Goal: Communication & Community: Answer question/provide support

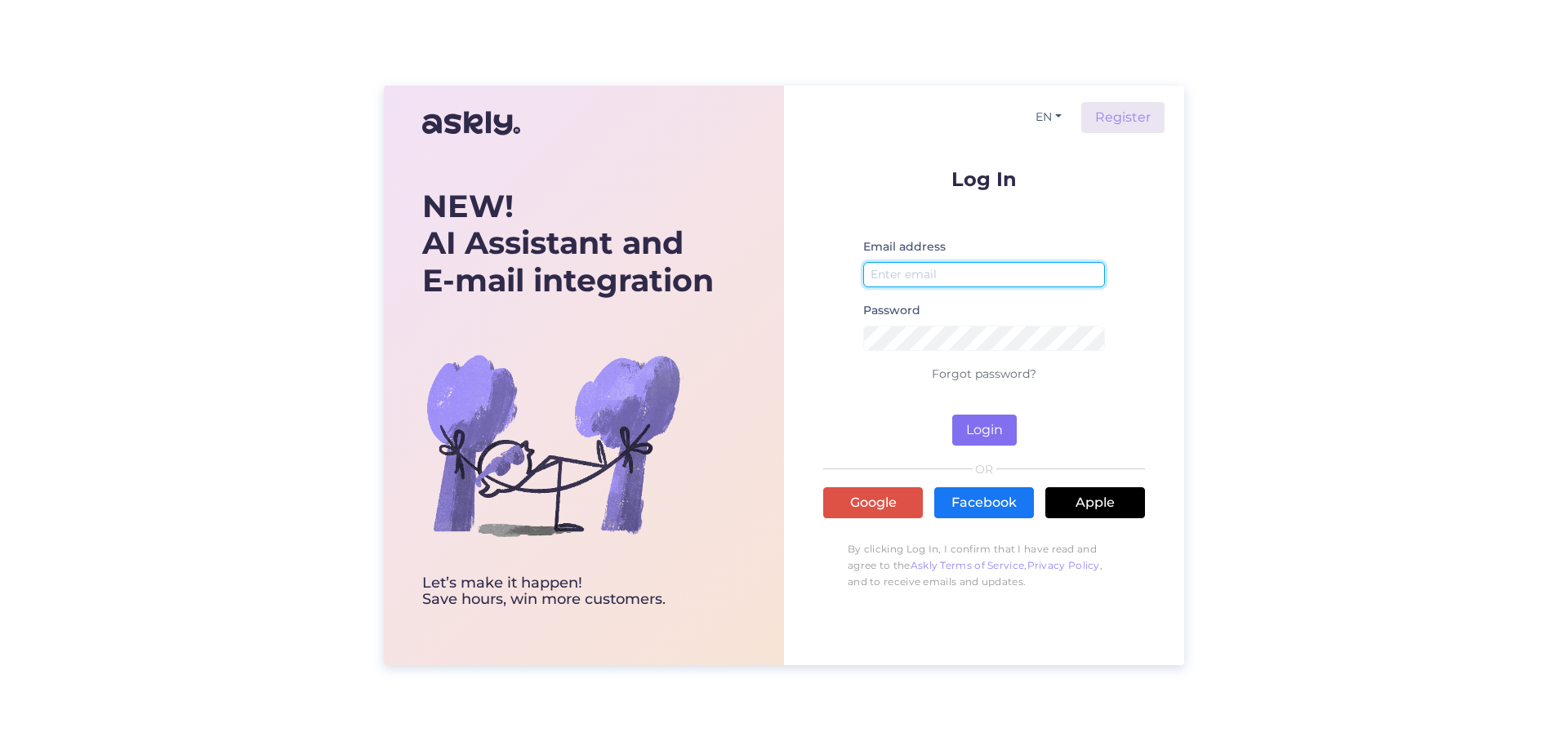
type input "[EMAIL_ADDRESS][DOMAIN_NAME]"
click at [975, 426] on button "Login" at bounding box center [984, 431] width 64 height 31
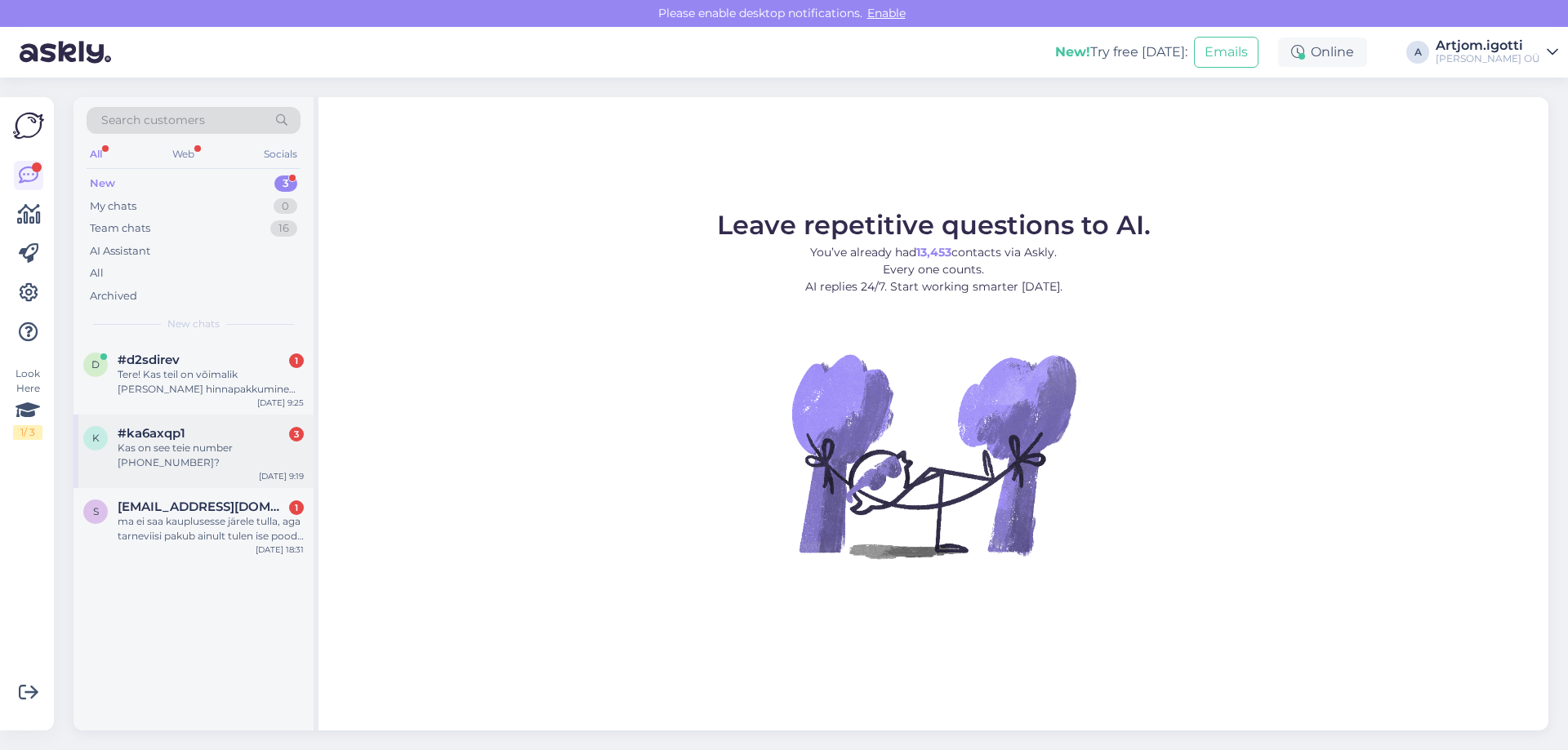
click at [222, 435] on div "#ka6axqp1 3" at bounding box center [211, 434] width 186 height 15
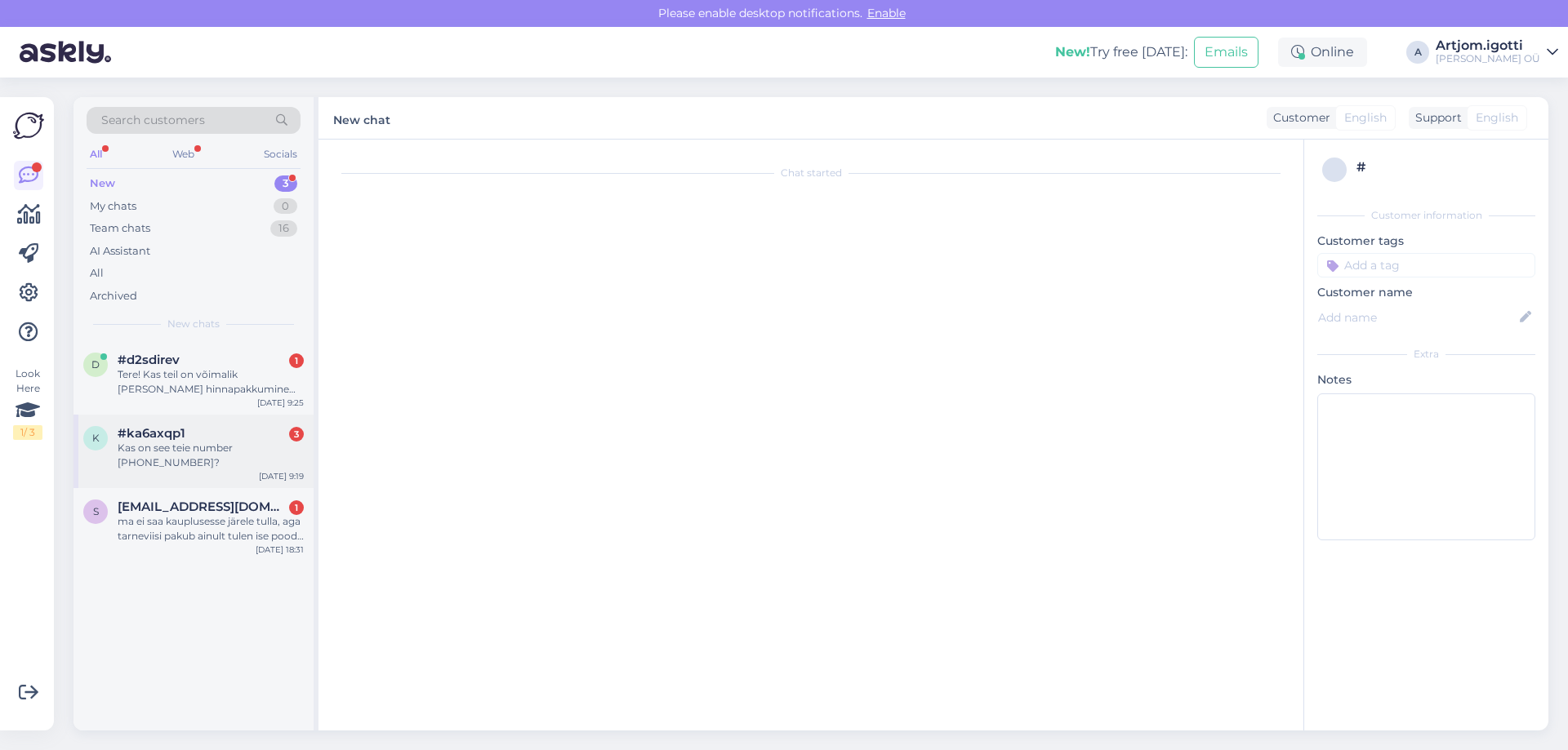
scroll to position [977, 0]
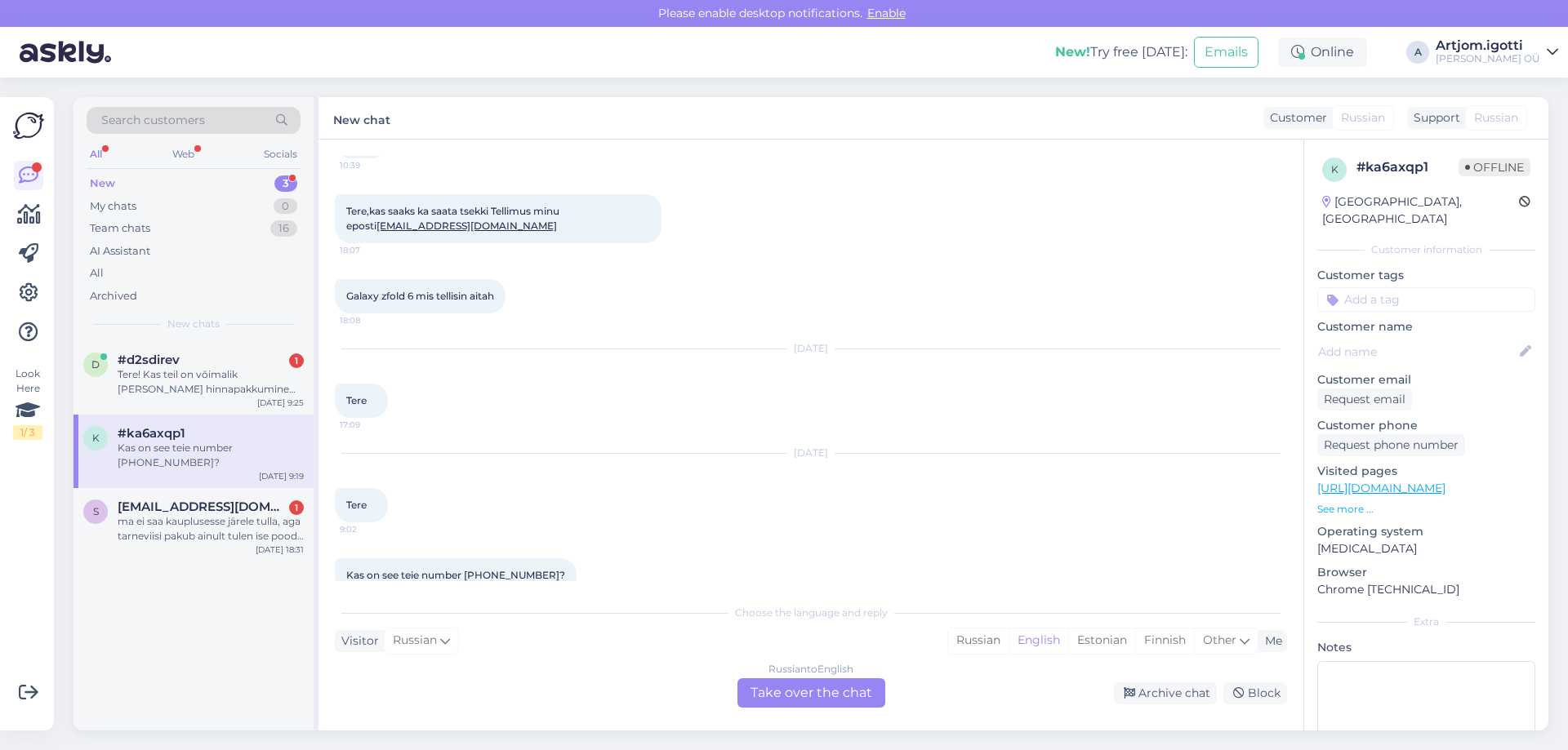
click at [513, 569] on span "Kas on see teie number [PHONE_NUMBER]?" at bounding box center [455, 575] width 219 height 12
click at [1026, 636] on div "English" at bounding box center [1038, 641] width 59 height 25
click at [1079, 644] on div "Estonian" at bounding box center [1101, 641] width 67 height 25
click at [807, 697] on div "Russian to Estonian Take over the chat" at bounding box center [810, 693] width 147 height 30
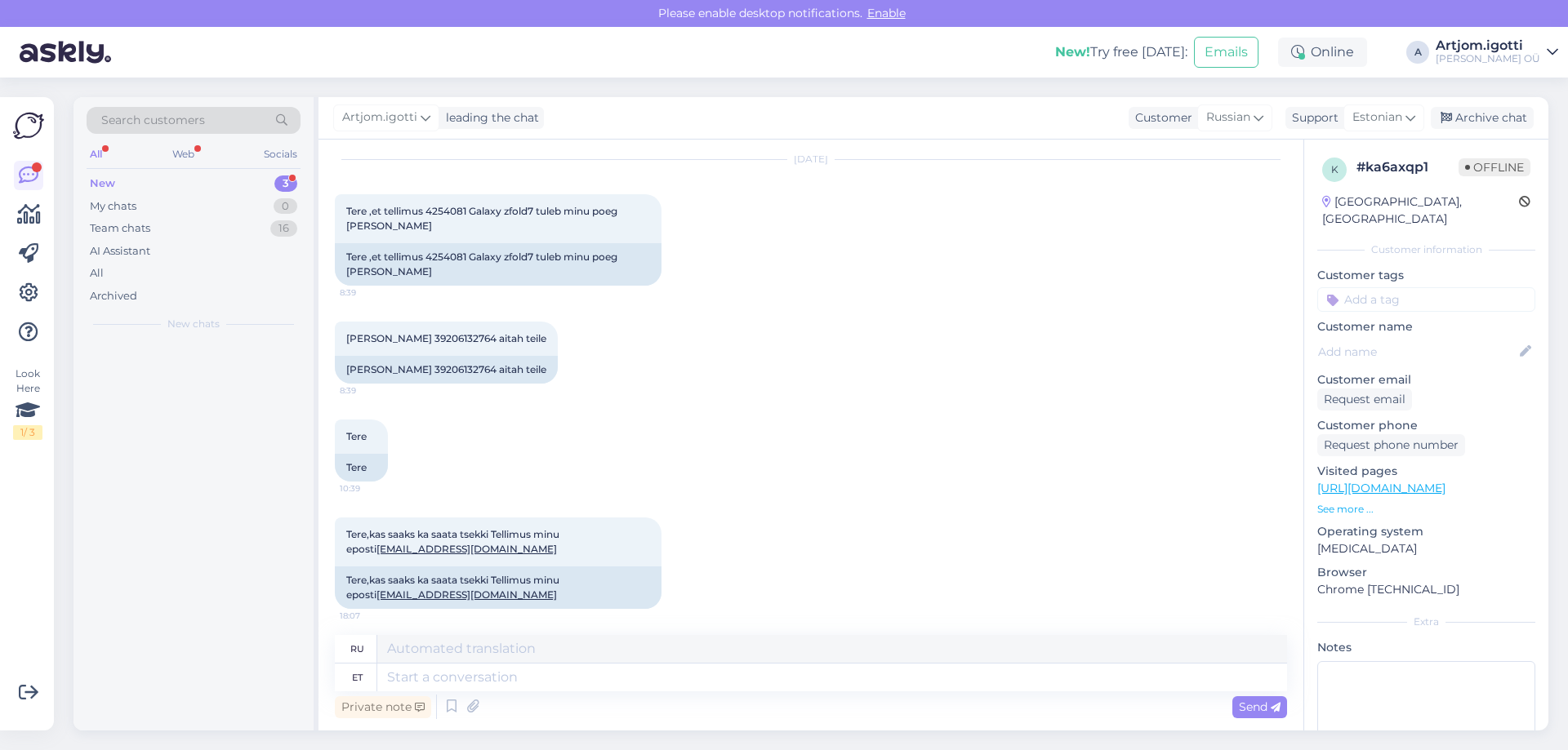
scroll to position [1286, 0]
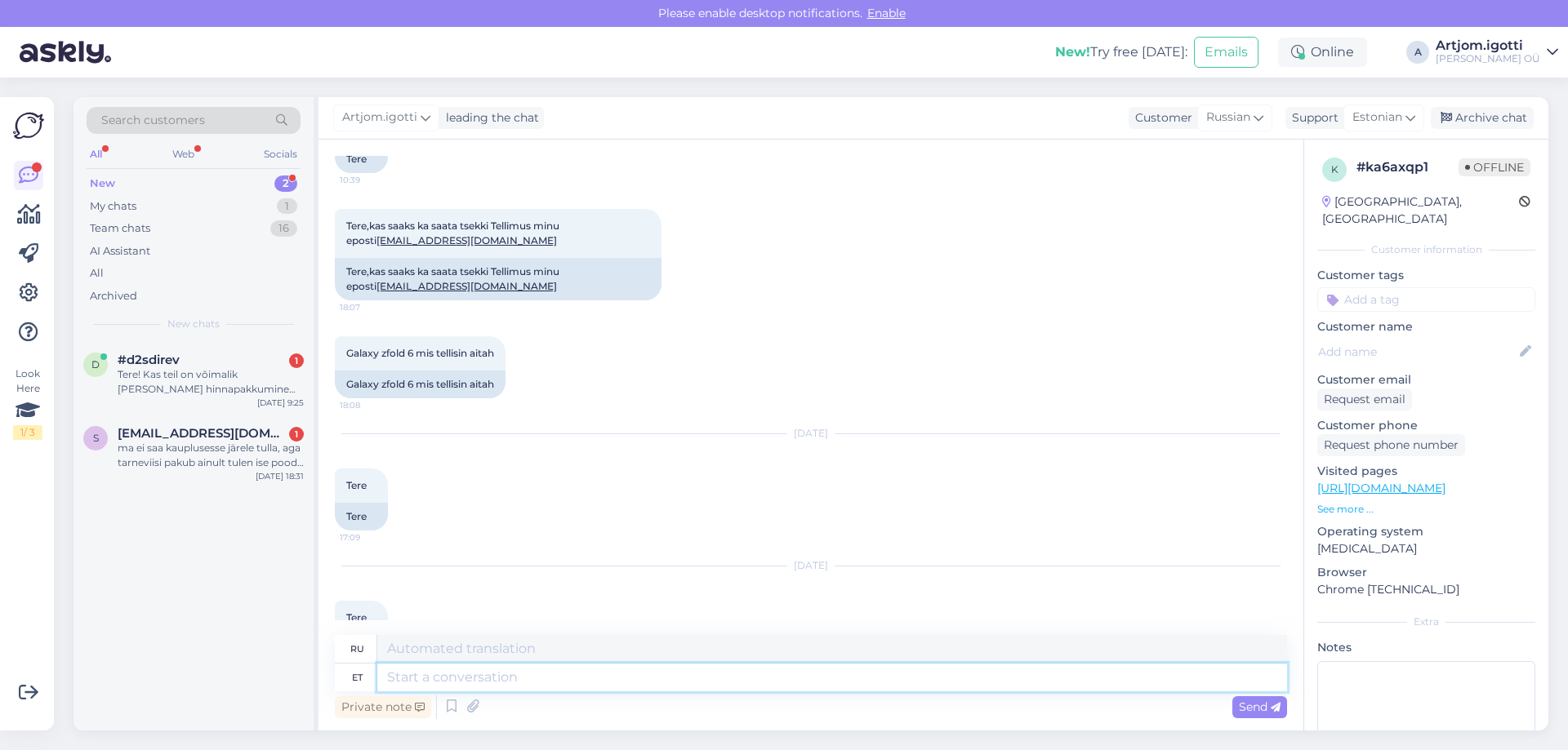
click at [523, 682] on textarea at bounding box center [832, 678] width 910 height 28
type textarea "Tere"
type textarea "Привет"
type textarea "Tere"
click at [1224, 109] on span "Russian" at bounding box center [1229, 118] width 44 height 18
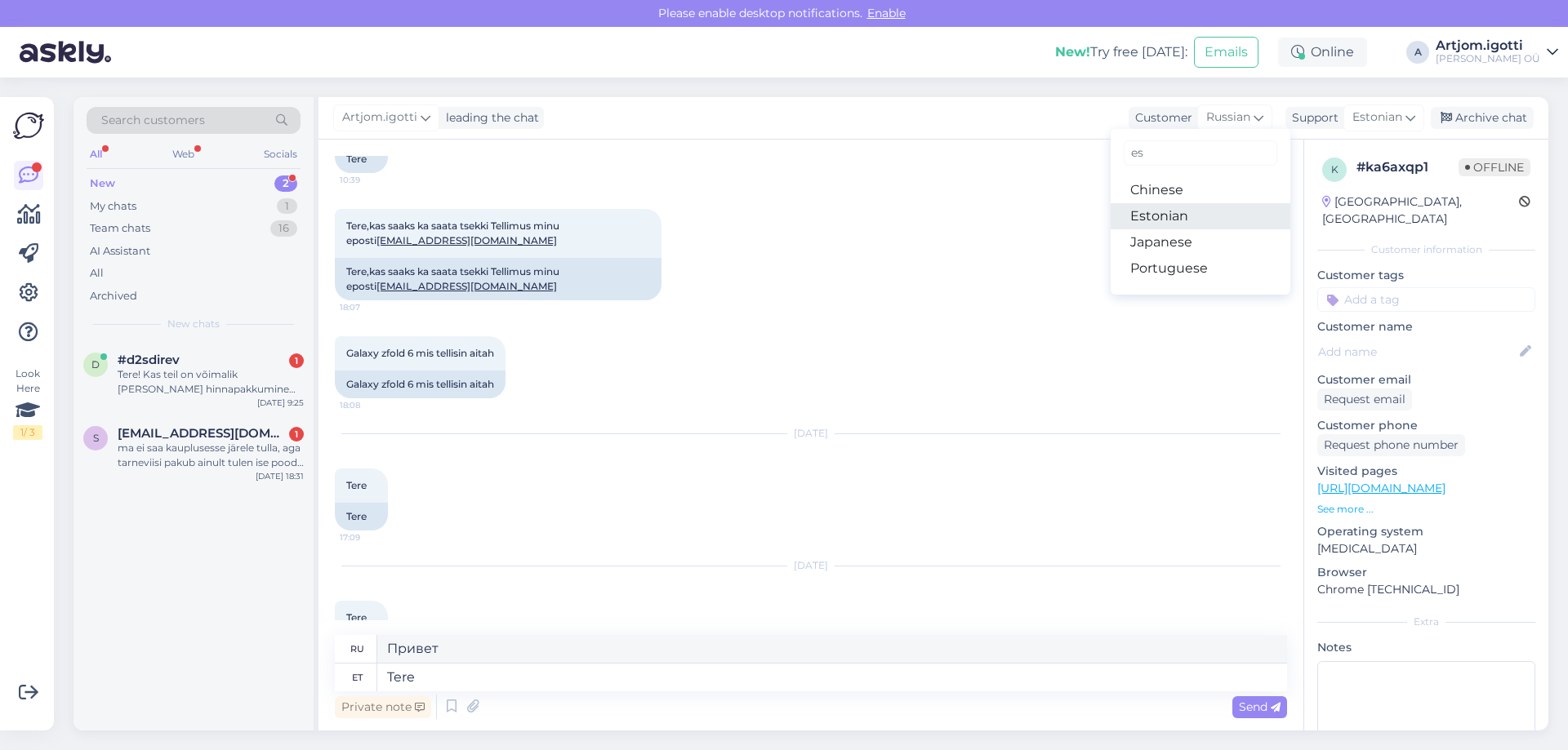
type input "es"
click at [1168, 210] on link "Estonian" at bounding box center [1201, 217] width 180 height 26
drag, startPoint x: 605, startPoint y: 654, endPoint x: 605, endPoint y: 664, distance: 10.0
click at [605, 663] on div "Chat started [DATE] Tere 11:01 Tere [PERSON_NAME] Tere! Kuidas saan aidata? See…" at bounding box center [811, 436] width 985 height 591
click at [604, 667] on textarea "Tere" at bounding box center [811, 674] width 952 height 35
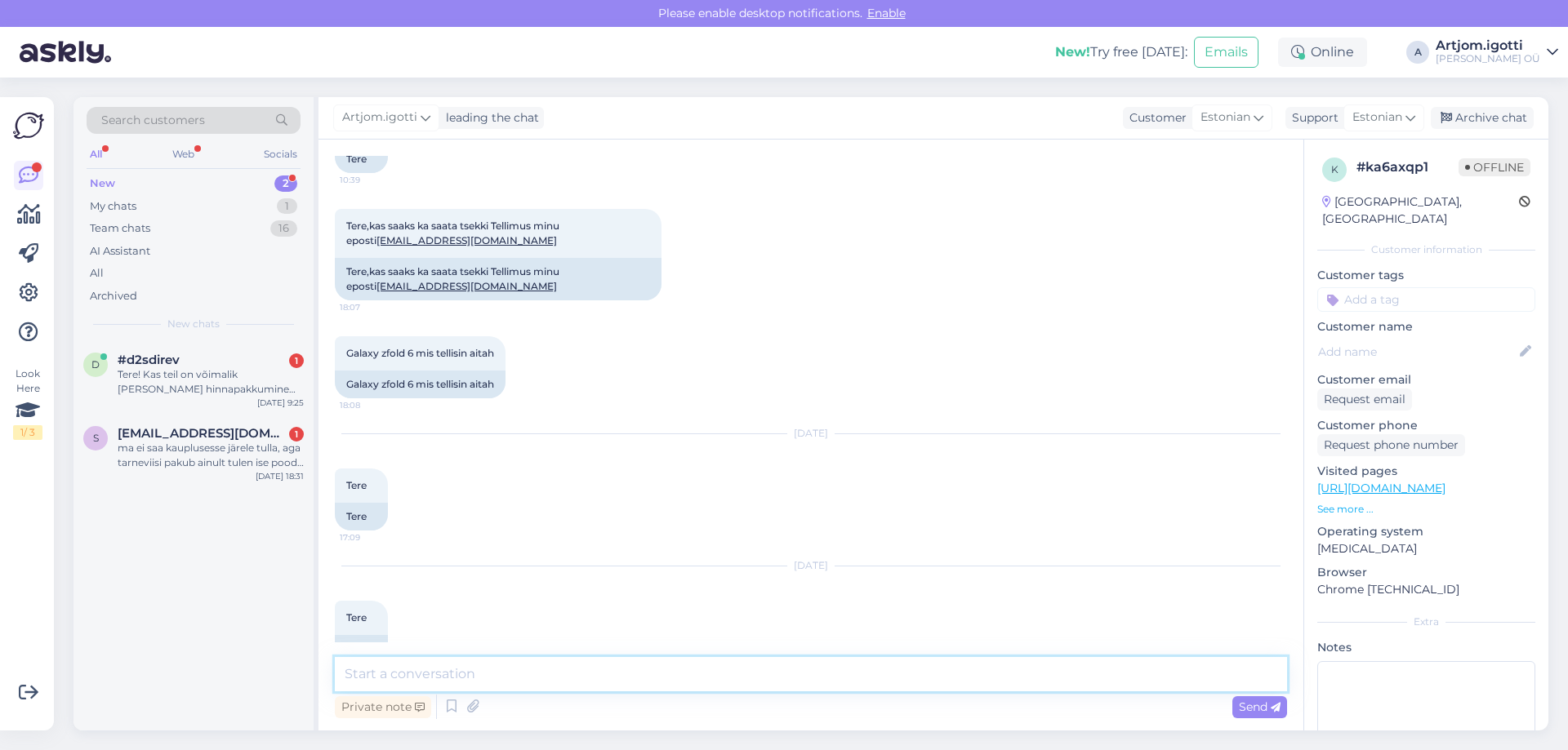
scroll to position [1448, 0]
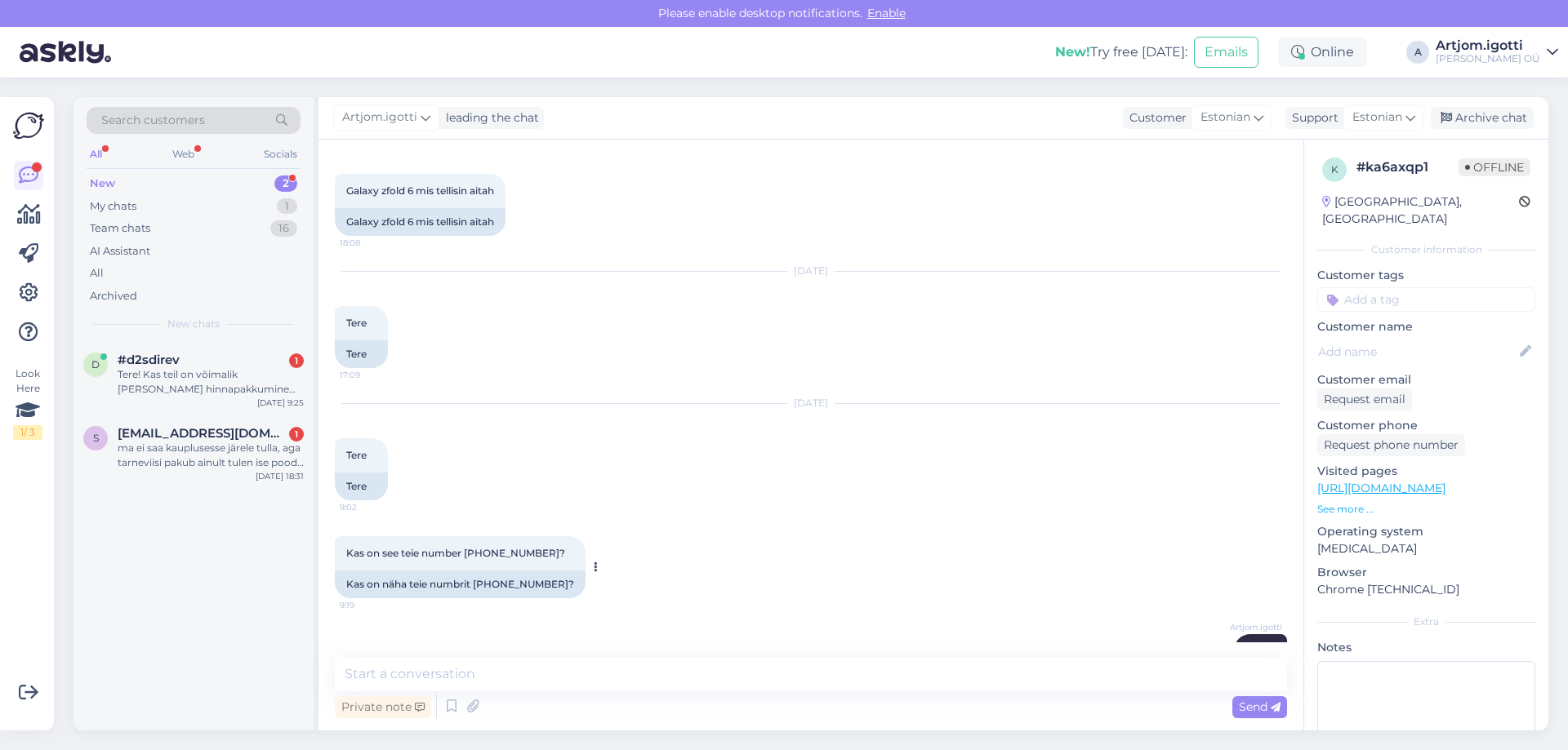
click at [539, 571] on div "Kas on näha teie numbrit [PHONE_NUMBER]?" at bounding box center [460, 585] width 250 height 28
click at [526, 571] on div "Kas on näha teie numbrit [PHONE_NUMBER]?" at bounding box center [460, 585] width 250 height 28
copy div "3726304027"
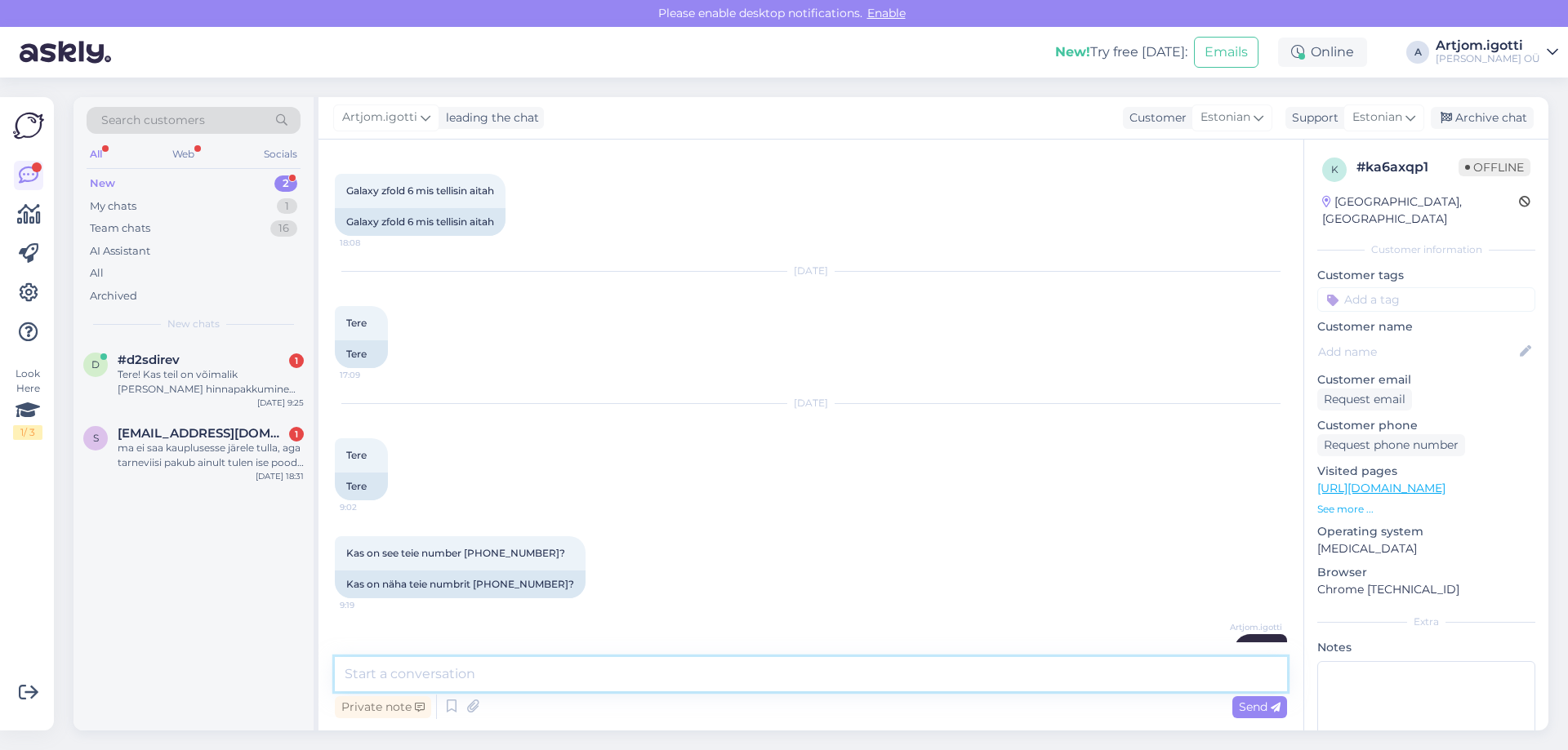
drag, startPoint x: 467, startPoint y: 680, endPoint x: 498, endPoint y: 670, distance: 32.6
click at [467, 679] on textarea at bounding box center [811, 674] width 952 height 35
click at [529, 678] on textarea "Meie telefoni number on" at bounding box center [811, 674] width 952 height 35
paste textarea "[PHONE_NUMBER]"
type textarea "Meie telefoni number on [PHONE_NUMBER]"
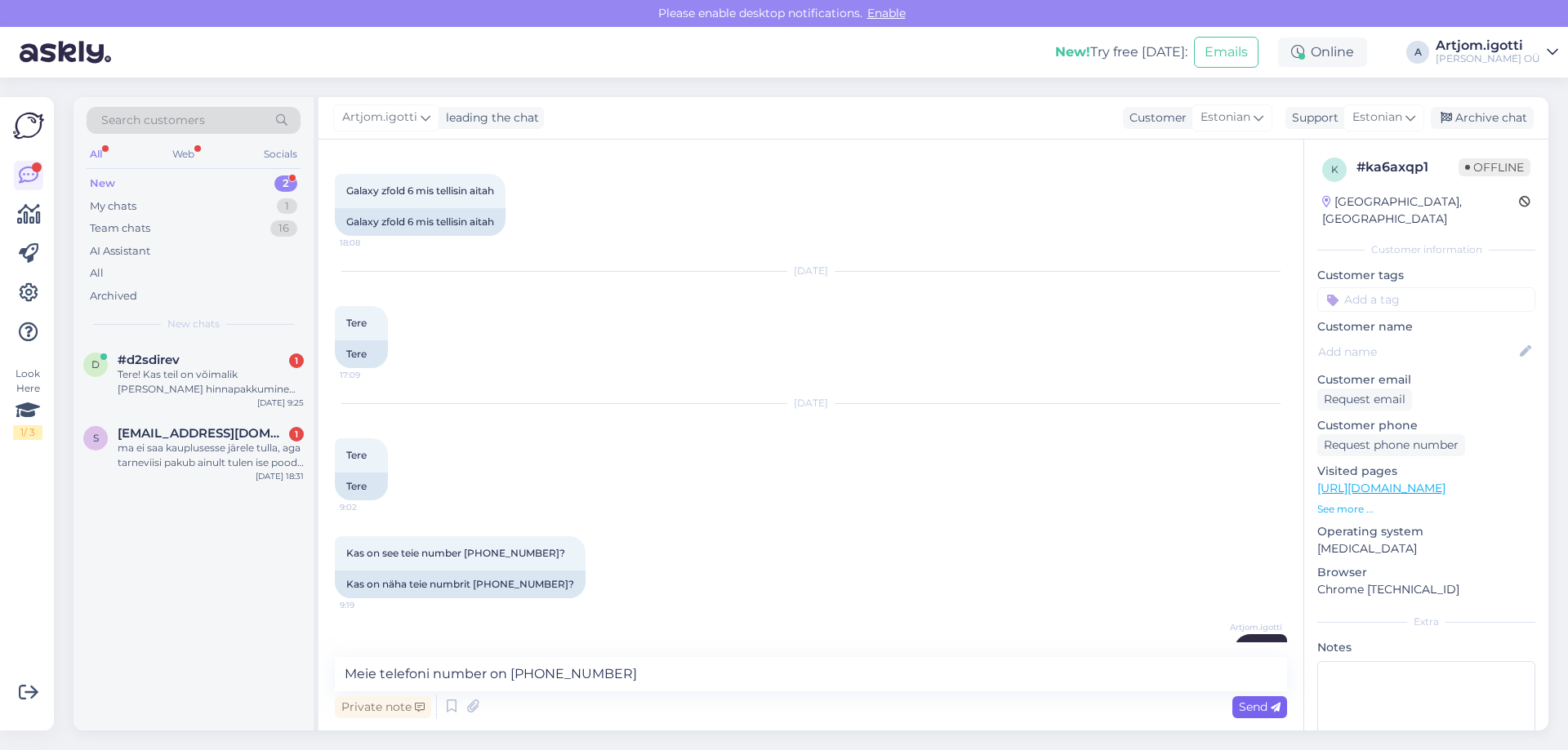
click at [1258, 708] on span "Send" at bounding box center [1259, 707] width 42 height 15
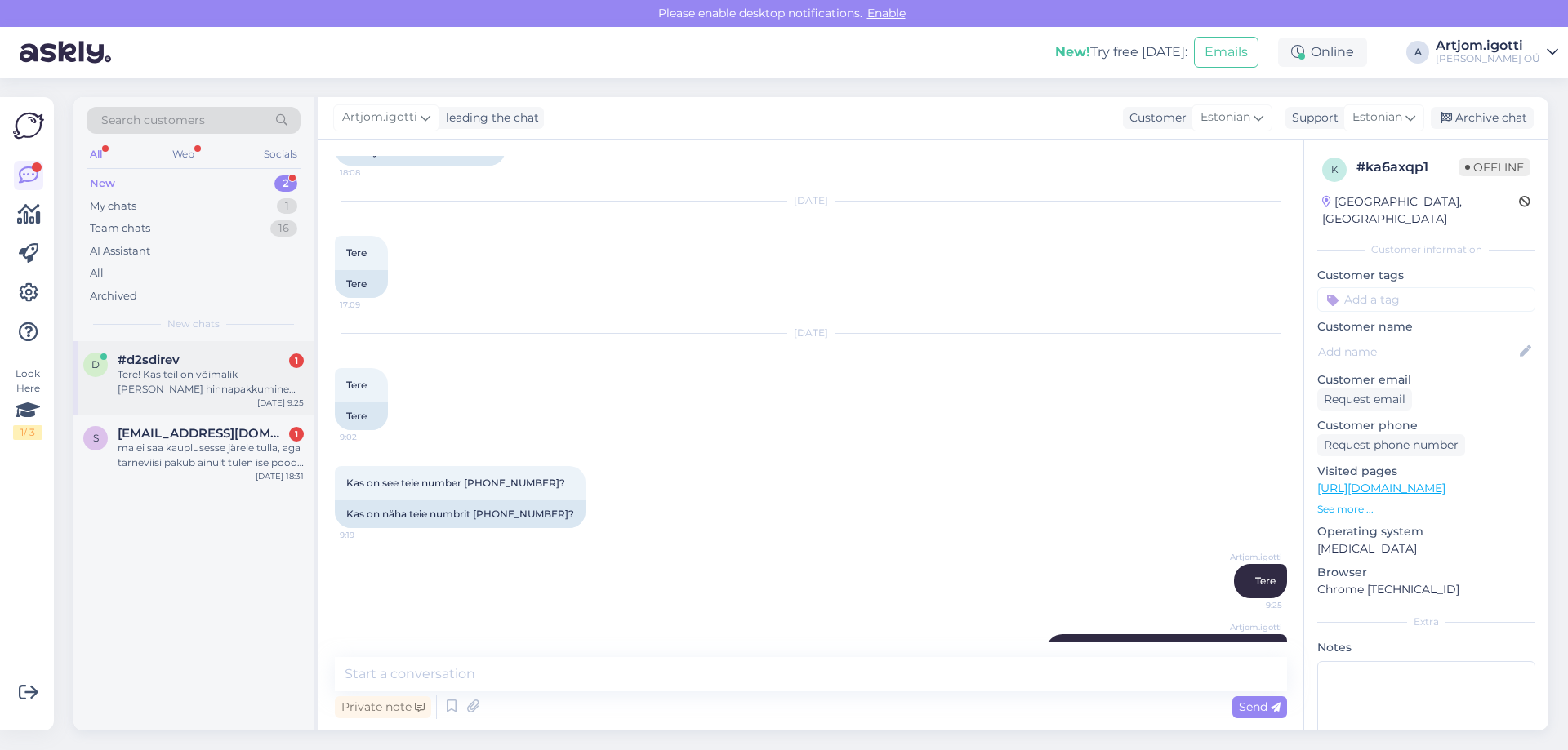
click at [255, 391] on div "Tere! Kas teil on võimalik [PERSON_NAME] hinnapakkumine kui on soov osta kaks B…" at bounding box center [211, 382] width 186 height 30
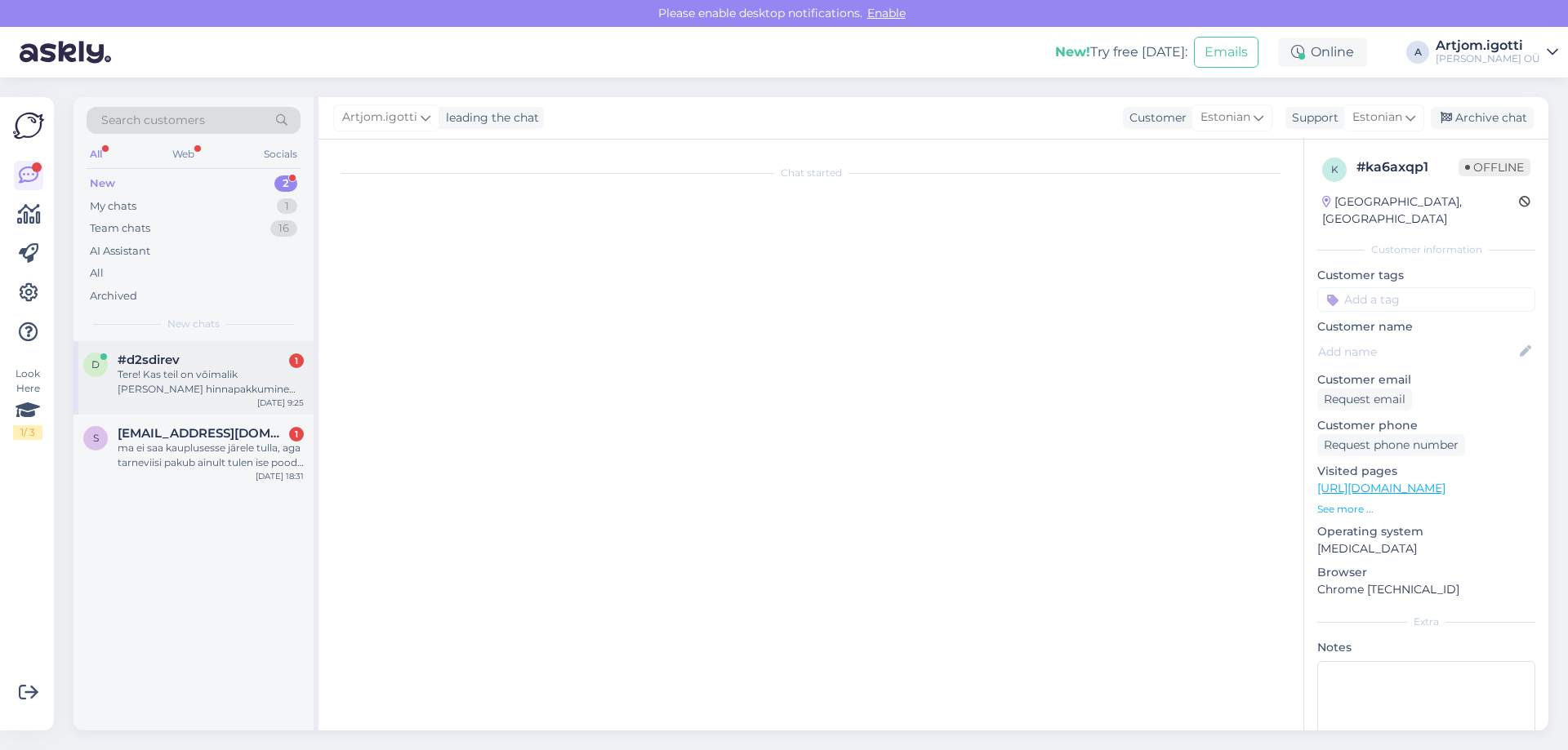
scroll to position [0, 0]
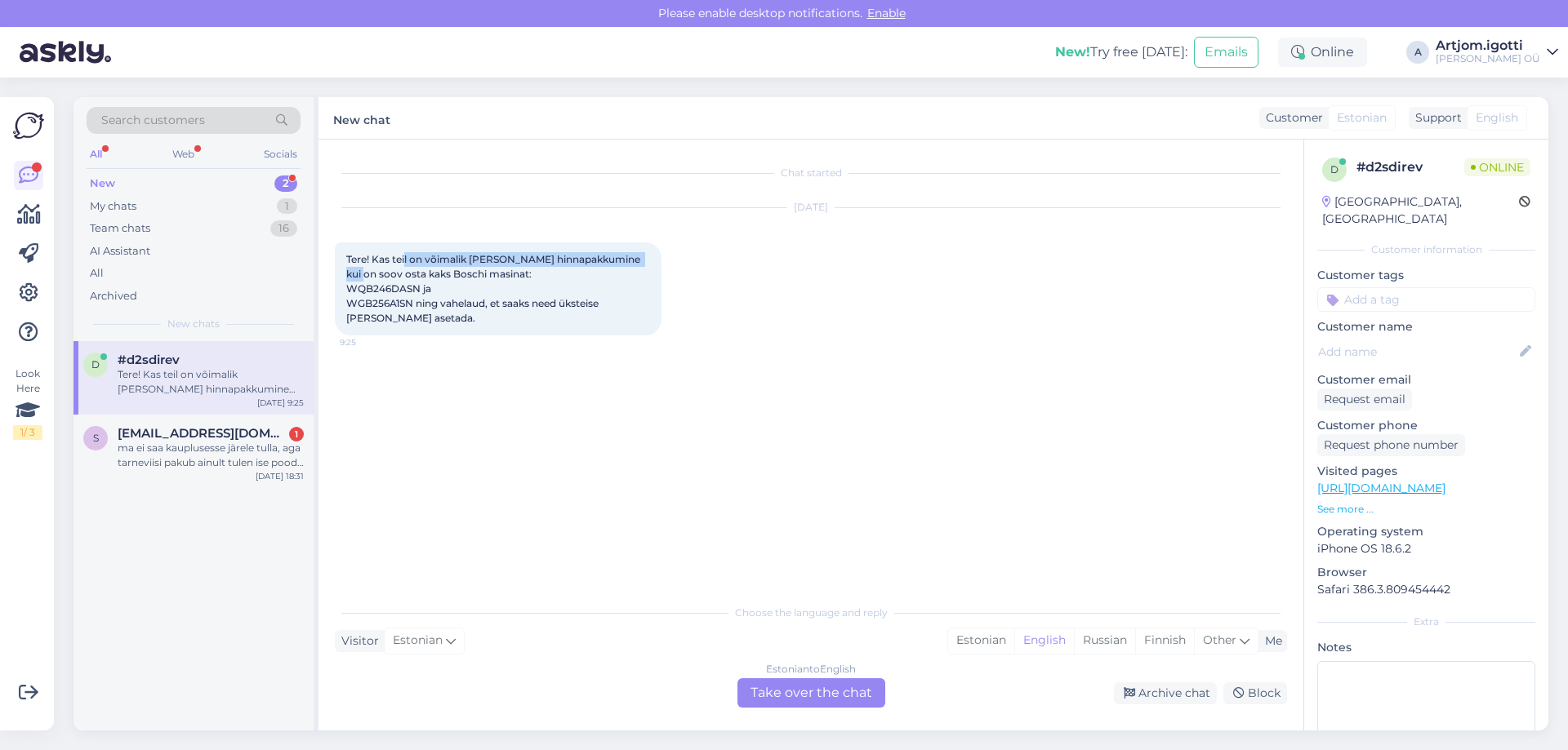
drag, startPoint x: 405, startPoint y: 258, endPoint x: 642, endPoint y: 254, distance: 237.0
click at [642, 254] on span "Tere! Kas teil on võimalik [PERSON_NAME] hinnapakkumine kui on soov osta kaks B…" at bounding box center [494, 288] width 296 height 71
drag, startPoint x: 376, startPoint y: 276, endPoint x: 516, endPoint y: 272, distance: 140.1
click at [516, 272] on div "Tere! Kas teil on võimalik [PERSON_NAME] hinnapakkumine kui on soov osta kaks B…" at bounding box center [498, 289] width 327 height 93
drag, startPoint x: 422, startPoint y: 300, endPoint x: 647, endPoint y: 304, distance: 225.0
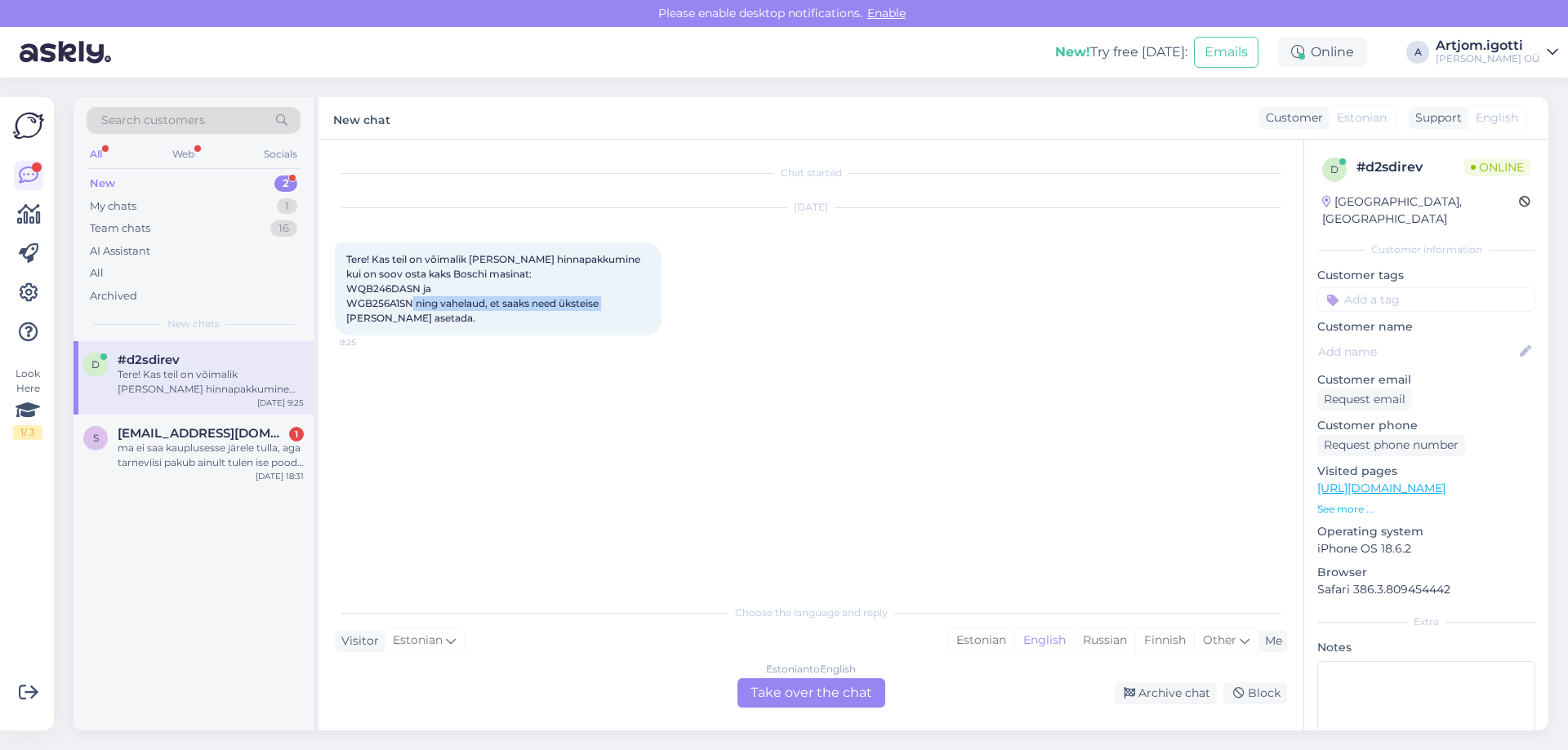
click at [623, 304] on span "Tere! Kas teil on võimalik [PERSON_NAME] hinnapakkumine kui on soov osta kaks B…" at bounding box center [494, 288] width 296 height 71
click at [964, 630] on div "Estonian" at bounding box center [981, 641] width 66 height 25
click at [844, 695] on div "Estonian to Estonian Take over the chat" at bounding box center [810, 693] width 147 height 30
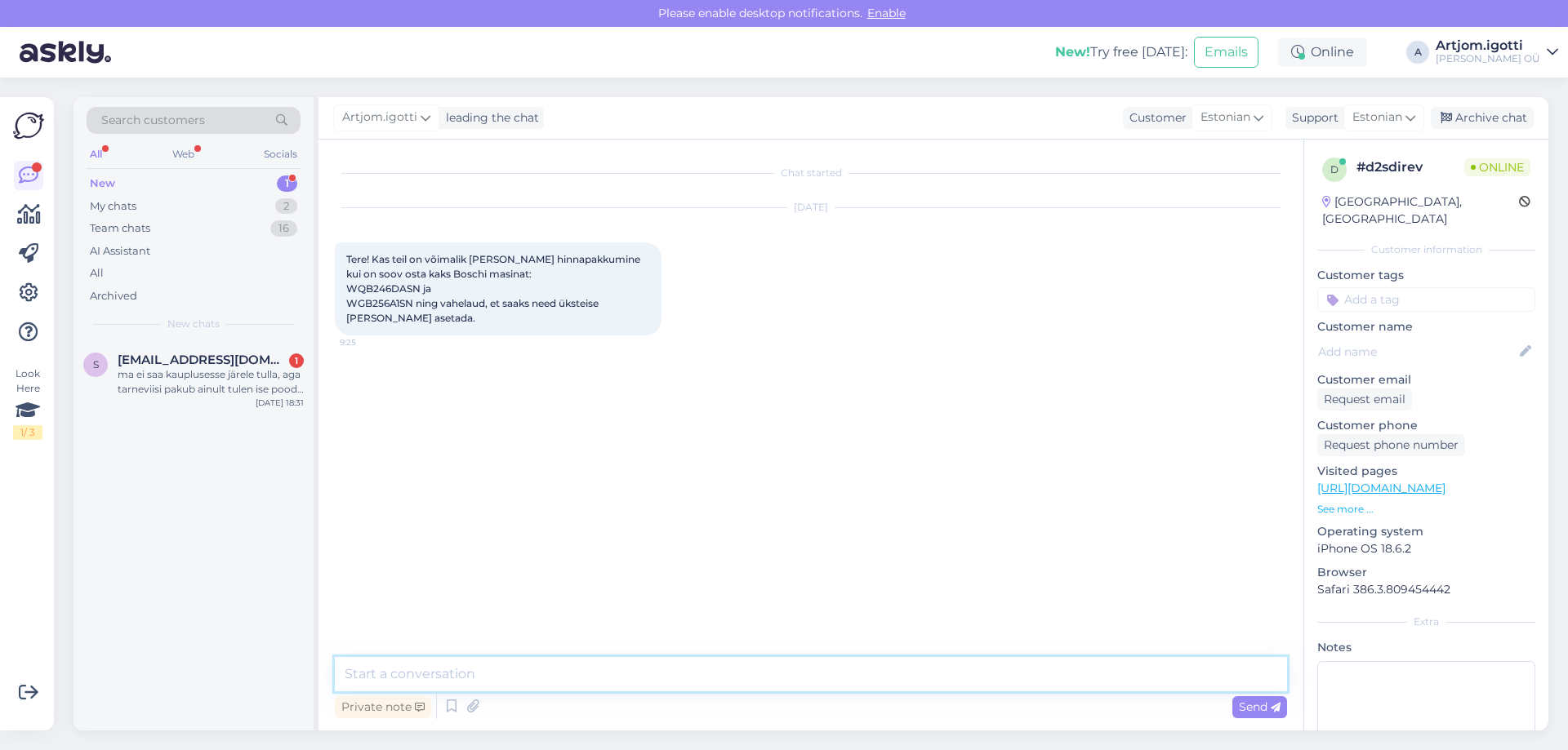
click at [411, 659] on textarea at bounding box center [811, 674] width 952 height 35
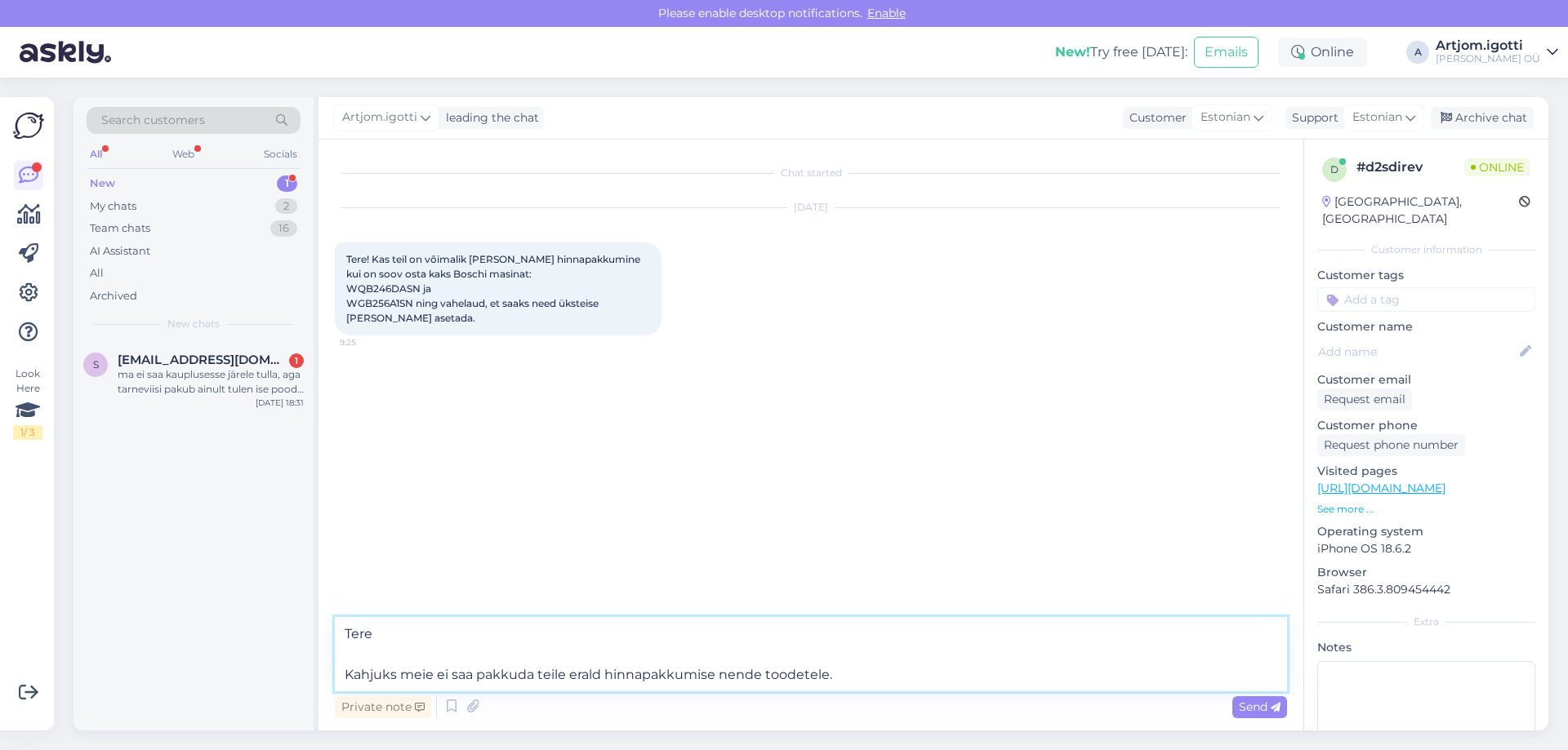
type textarea "Tere Kahjuks meie ei saa pakkuda teile eraldi hinnapakkumise nende toodetele."
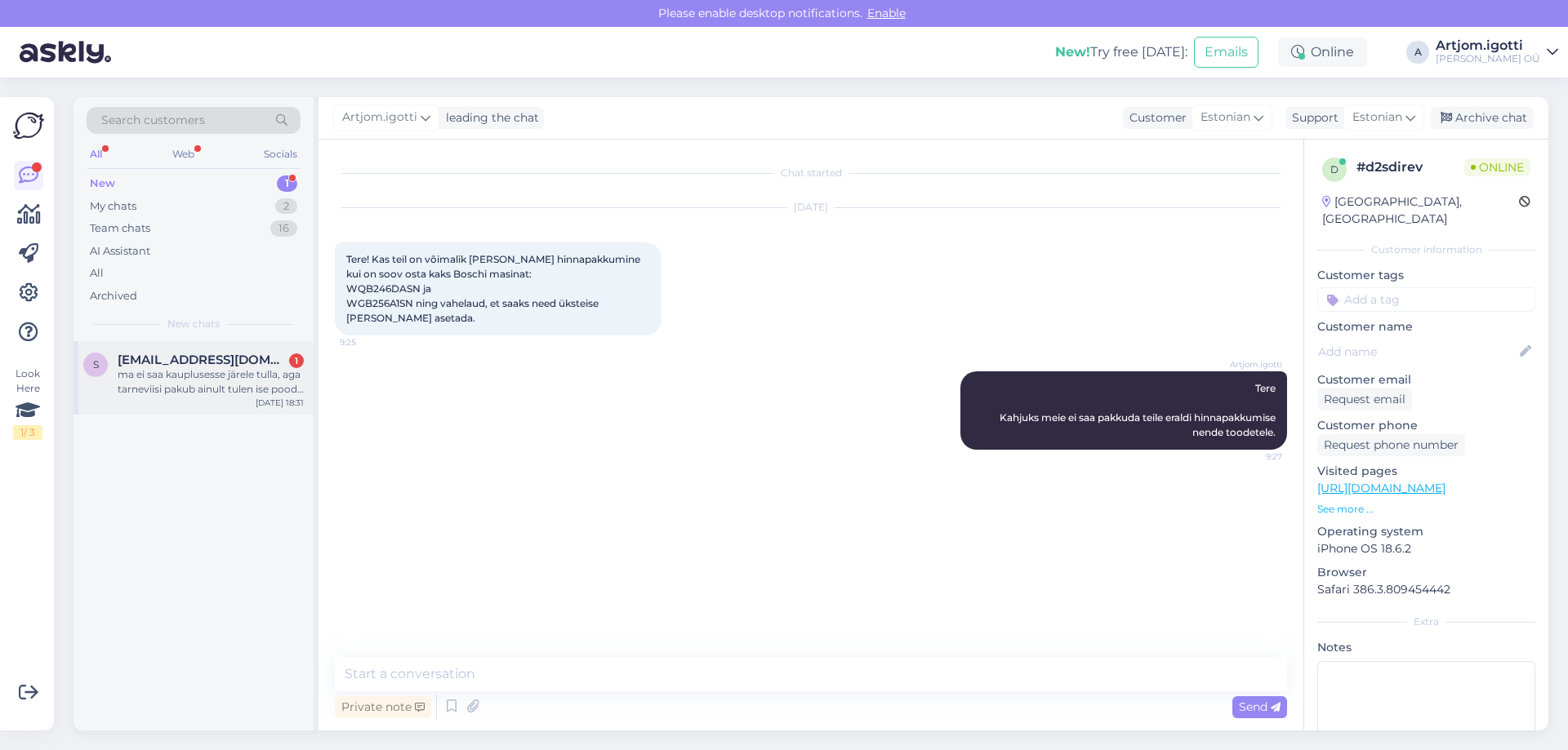
click at [155, 371] on div "ma ei saa kauplusesse järele tulla, aga tarneviisi pakub ainult tulen ise poodi…" at bounding box center [211, 382] width 186 height 30
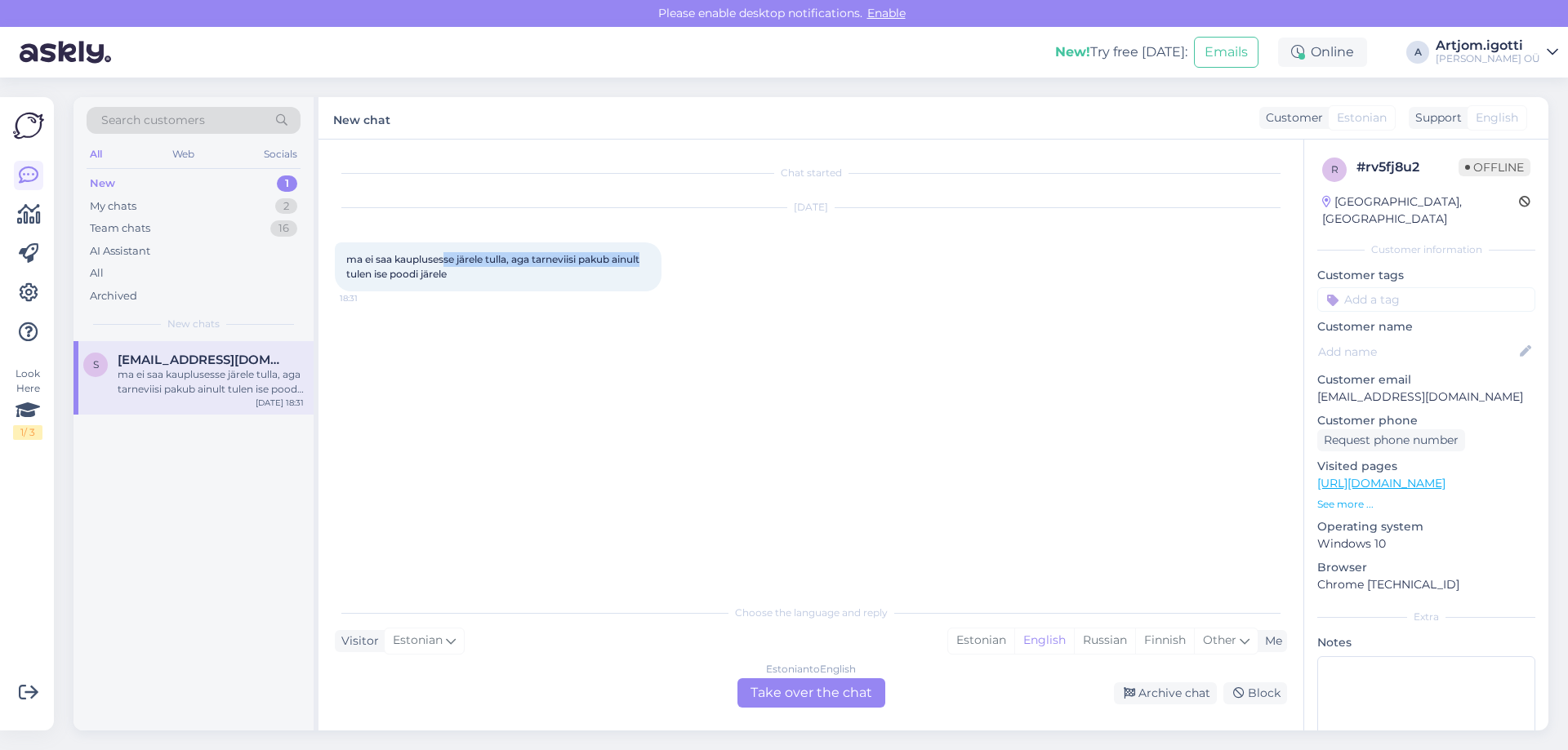
drag, startPoint x: 450, startPoint y: 260, endPoint x: 648, endPoint y: 254, distance: 198.1
click at [642, 254] on span "ma ei saa kauplusesse järele tulla, aga tarneviisi pakub ainult tulen ise poodi…" at bounding box center [493, 266] width 296 height 27
click at [973, 637] on div "Estonian" at bounding box center [981, 641] width 66 height 25
click at [829, 695] on div "Estonian to Estonian Take over the chat" at bounding box center [810, 693] width 147 height 30
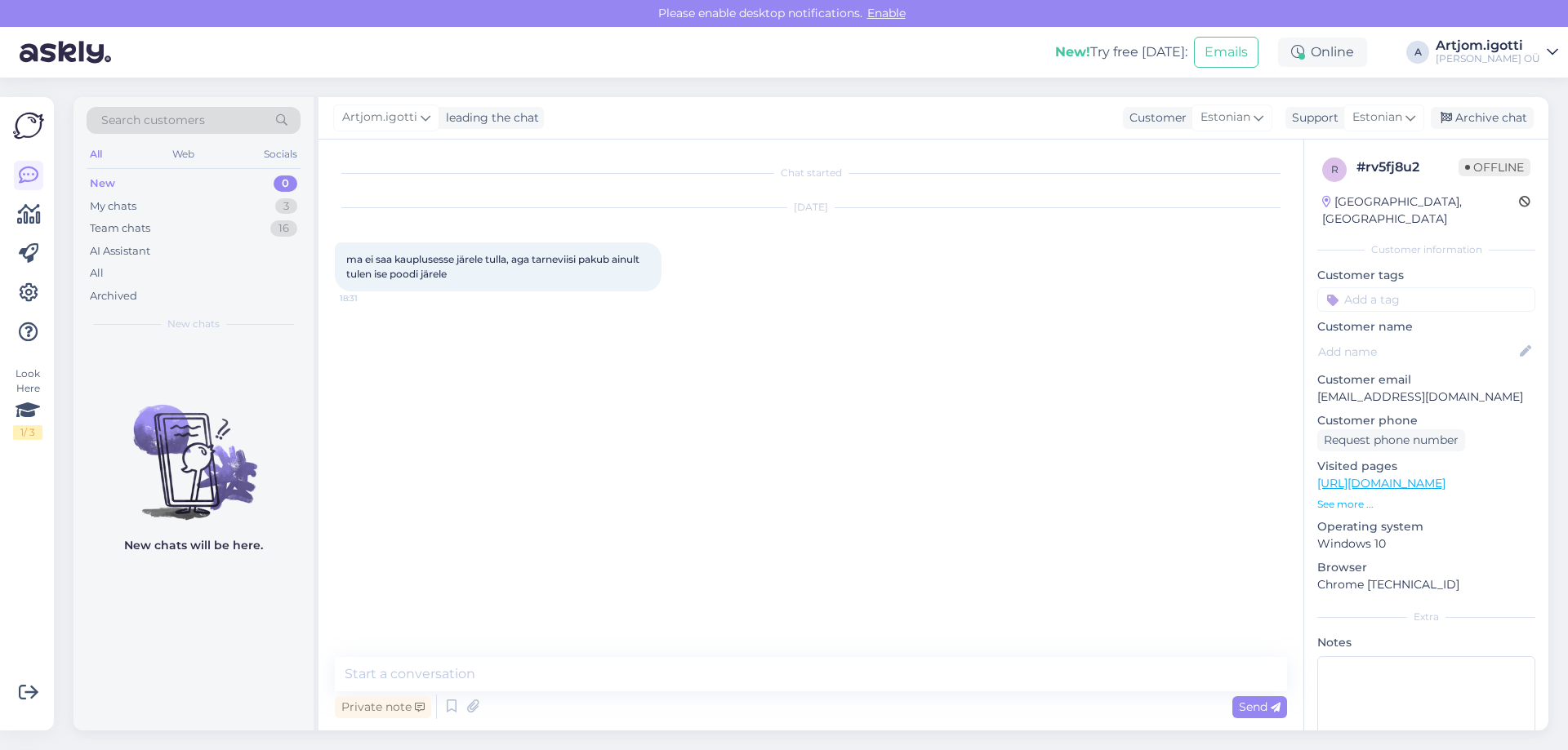
click at [799, 647] on div "Chat started [DATE] ma ei saa kauplusesse järele tulla, aga tarneviisi pakub ai…" at bounding box center [811, 436] width 985 height 591
click at [800, 659] on textarea at bounding box center [811, 674] width 952 height 35
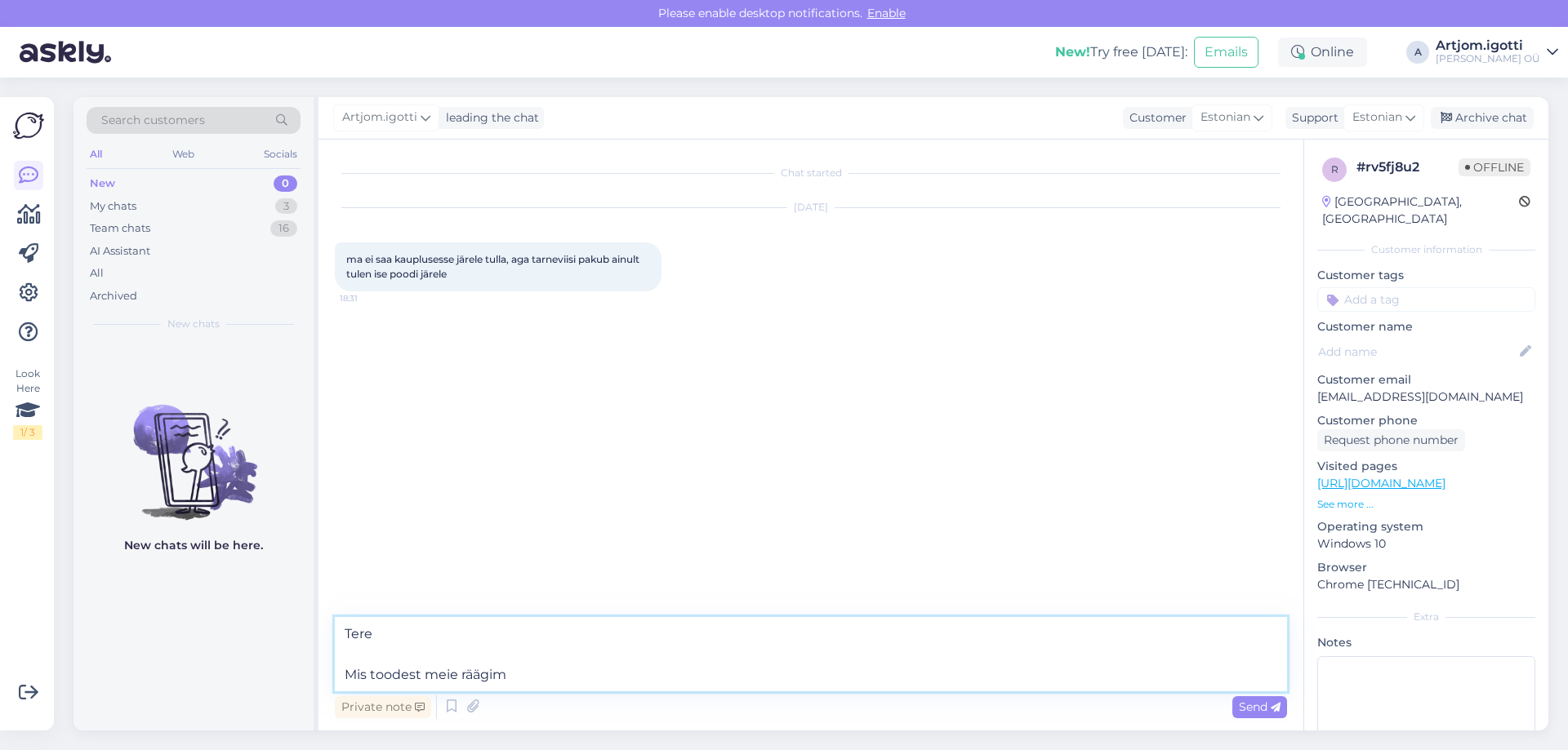
type textarea "Tere Mis toodest meie räägime"
